Goal: Information Seeking & Learning: Learn about a topic

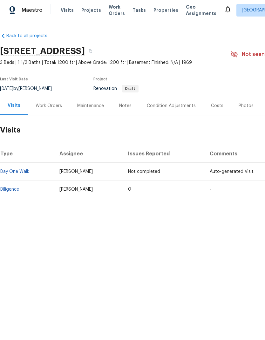
click at [15, 189] on link "Diligence" at bounding box center [9, 189] width 19 height 4
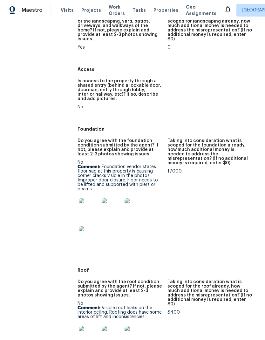
scroll to position [99, 0]
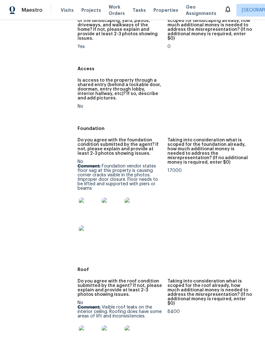
click at [90, 203] on img at bounding box center [89, 207] width 20 height 20
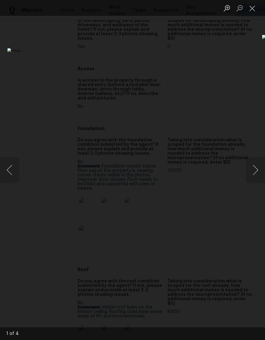
click at [254, 171] on button "Next image" at bounding box center [255, 169] width 19 height 25
click at [254, 172] on button "Next image" at bounding box center [255, 169] width 19 height 25
click at [254, 173] on button "Next image" at bounding box center [255, 169] width 19 height 25
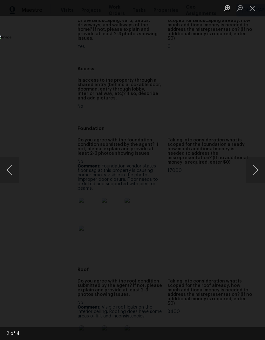
click at [254, 174] on button "Next image" at bounding box center [255, 169] width 19 height 25
click at [251, 11] on button "Close lightbox" at bounding box center [252, 8] width 13 height 11
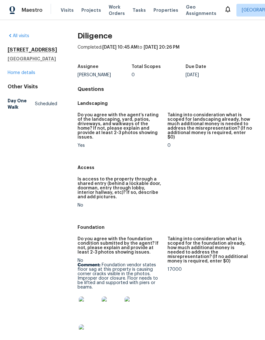
scroll to position [0, 0]
click at [31, 70] on link "Home details" at bounding box center [22, 72] width 28 height 4
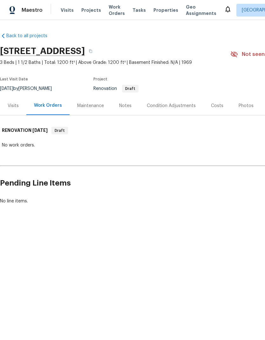
click at [180, 106] on div "Condition Adjustments" at bounding box center [171, 106] width 49 height 6
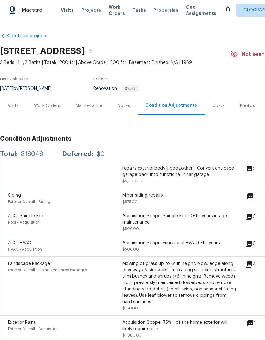
click at [218, 107] on div "Costs" at bounding box center [218, 106] width 12 height 6
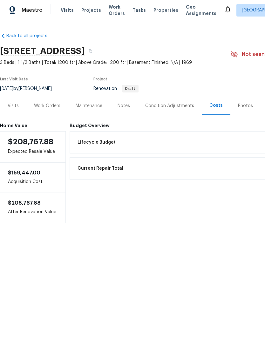
click at [51, 108] on div "Work Orders" at bounding box center [47, 106] width 26 height 6
